Goal: Information Seeking & Learning: Check status

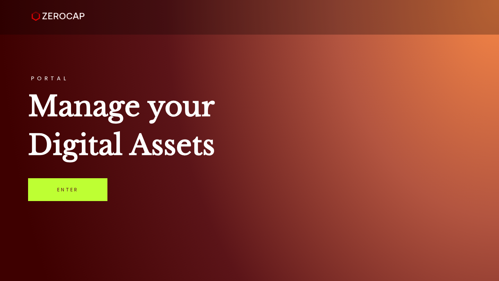
click at [65, 194] on link "Enter" at bounding box center [67, 189] width 79 height 23
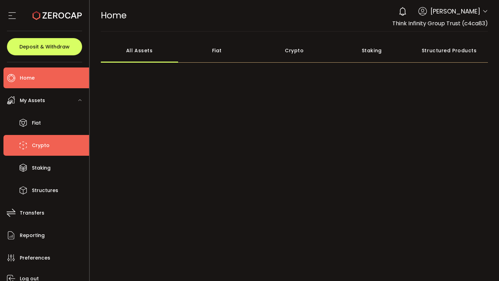
click at [56, 141] on li "Crypto" at bounding box center [46, 145] width 86 height 21
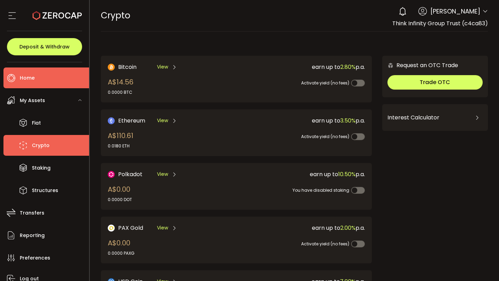
click at [58, 82] on li "Home" at bounding box center [46, 78] width 86 height 21
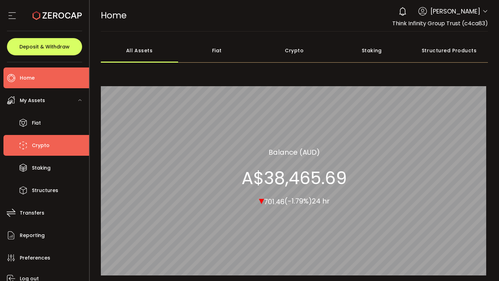
click at [62, 144] on li "Crypto" at bounding box center [46, 145] width 86 height 21
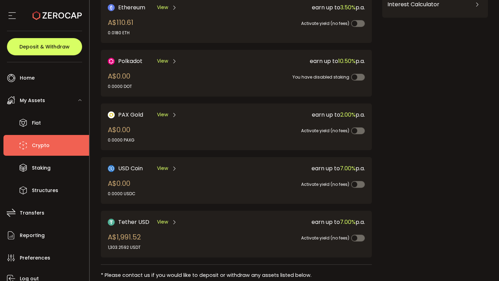
scroll to position [127, 0]
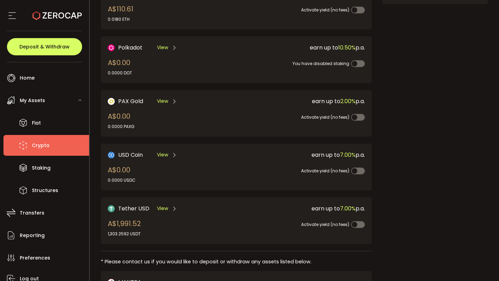
click at [41, 100] on span "My Assets" at bounding box center [32, 101] width 25 height 10
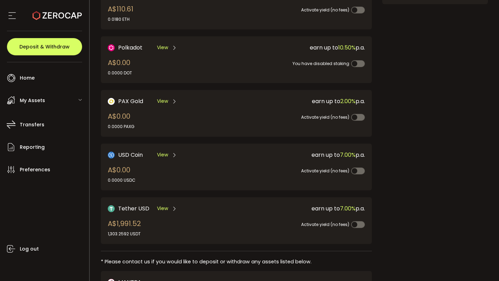
click at [41, 100] on span "My Assets" at bounding box center [32, 101] width 25 height 10
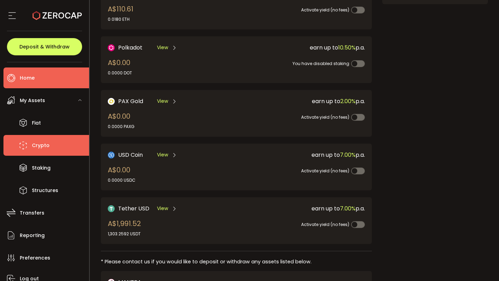
click at [39, 83] on li "Home" at bounding box center [46, 78] width 86 height 21
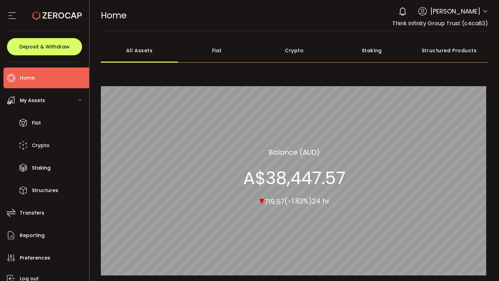
click at [484, 11] on icon at bounding box center [485, 12] width 6 height 6
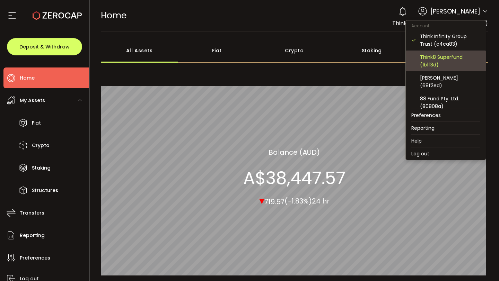
click at [446, 65] on div "Think8 Superfund (1b1f3d)" at bounding box center [450, 60] width 60 height 15
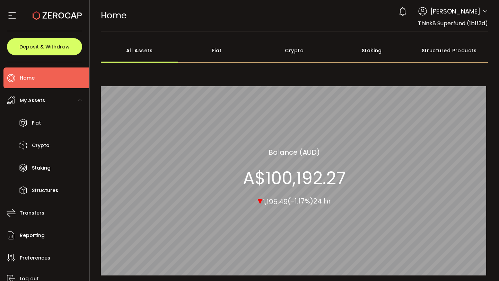
click at [483, 11] on icon at bounding box center [485, 12] width 6 height 6
click at [482, 10] on icon at bounding box center [485, 12] width 6 height 6
click at [482, 12] on icon at bounding box center [485, 12] width 6 height 6
click at [482, 11] on icon at bounding box center [485, 12] width 6 height 6
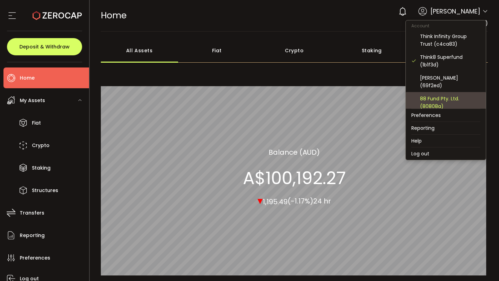
click at [443, 98] on div "88 Fund Pty. Ltd. (80808a)" at bounding box center [450, 102] width 60 height 15
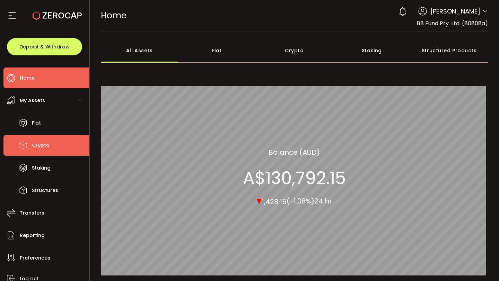
click at [51, 145] on li "Crypto" at bounding box center [46, 145] width 86 height 21
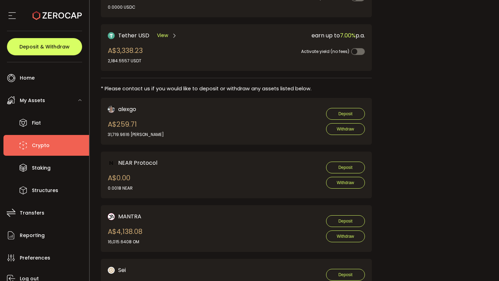
scroll to position [274, 0]
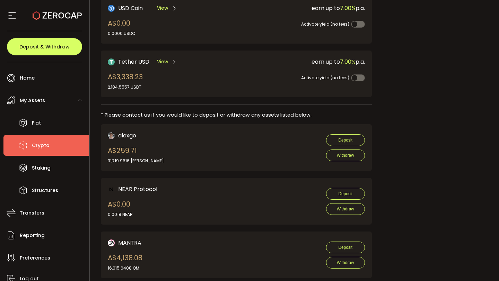
click at [149, 71] on div "Tether USD View A$3,338.23 2,184.5557 USDT" at bounding box center [166, 73] width 116 height 33
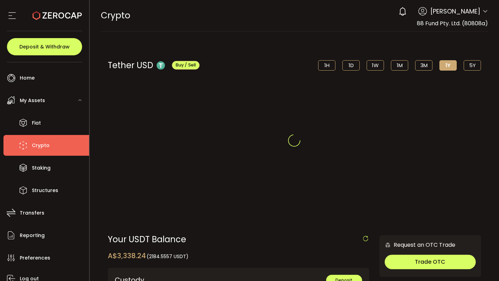
click at [149, 71] on div at bounding box center [294, 140] width 409 height 281
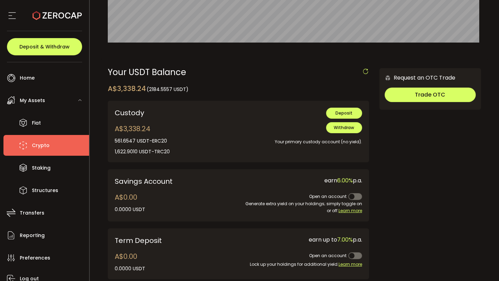
scroll to position [111, 0]
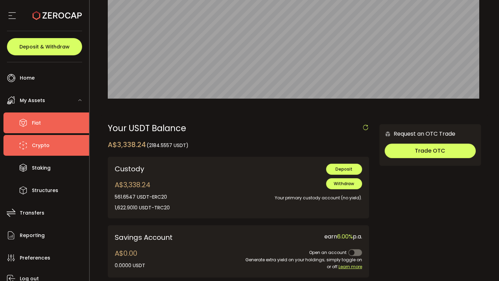
click at [53, 125] on li "Fiat" at bounding box center [46, 123] width 86 height 21
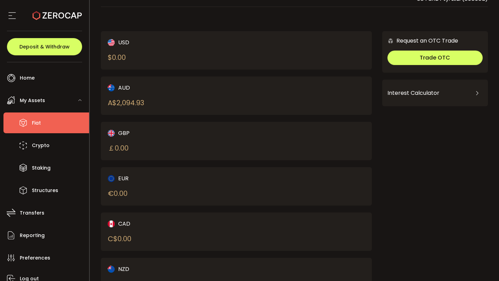
scroll to position [59, 0]
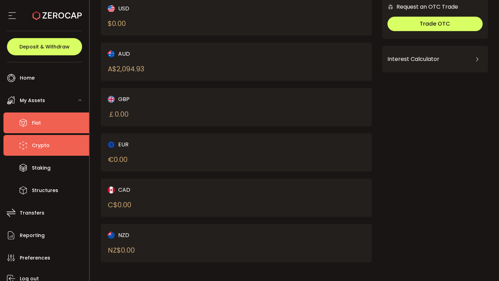
click at [54, 146] on li "Crypto" at bounding box center [46, 145] width 86 height 21
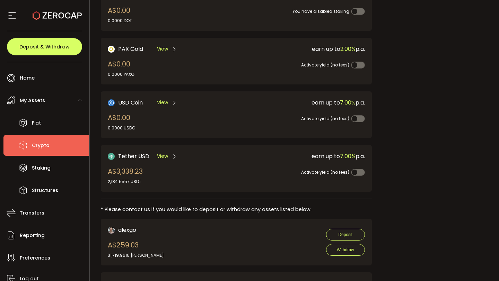
scroll to position [195, 0]
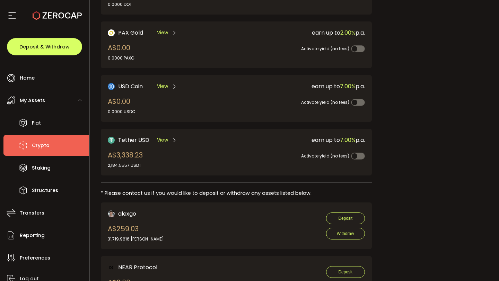
drag, startPoint x: 161, startPoint y: 155, endPoint x: 124, endPoint y: 154, distance: 37.4
click at [124, 154] on div "Tether USD View A$3,338.23 2,184.5557 USDT" at bounding box center [166, 152] width 116 height 33
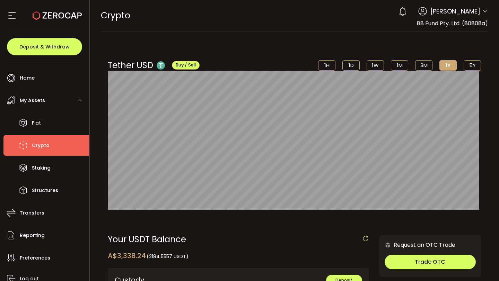
drag, startPoint x: 146, startPoint y: 257, endPoint x: 108, endPoint y: 253, distance: 38.6
click at [108, 253] on div "A$3,338.24 (2184.5557 USDT)" at bounding box center [148, 256] width 81 height 10
copy div "A$3,338.24"
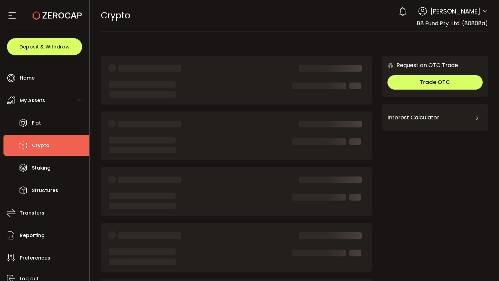
click at [482, 13] on icon at bounding box center [485, 12] width 6 height 6
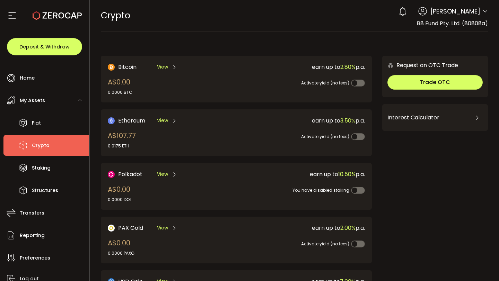
click at [483, 11] on icon at bounding box center [485, 12] width 6 height 6
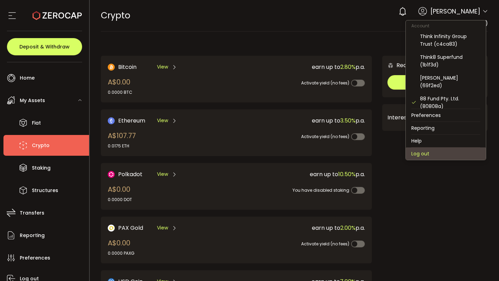
click at [420, 152] on li "Log out" at bounding box center [446, 154] width 80 height 12
